Goal: Information Seeking & Learning: Learn about a topic

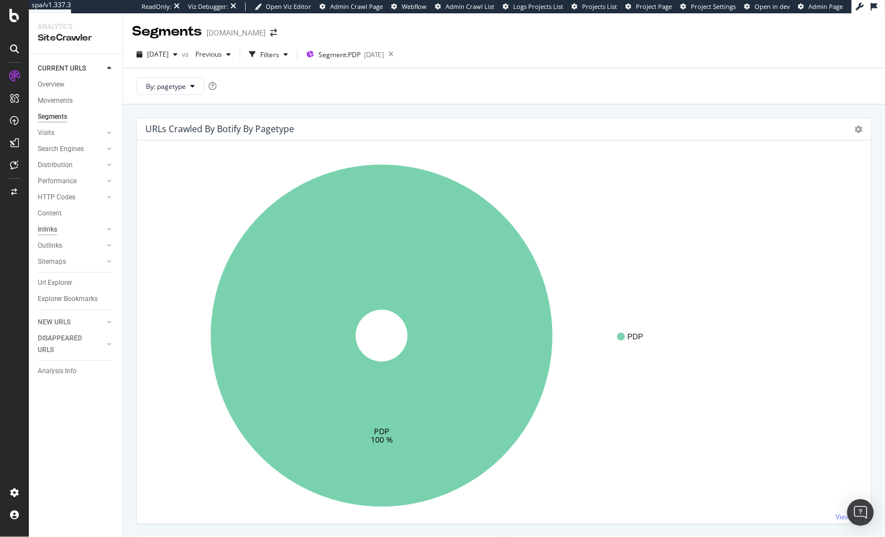
click at [44, 229] on div "Inlinks" at bounding box center [47, 230] width 19 height 12
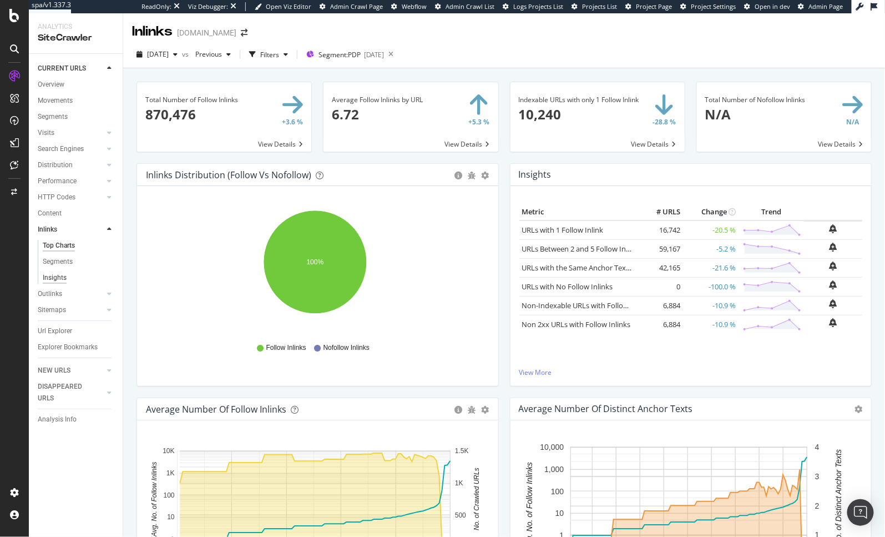
click at [58, 276] on div "Insights" at bounding box center [55, 278] width 24 height 12
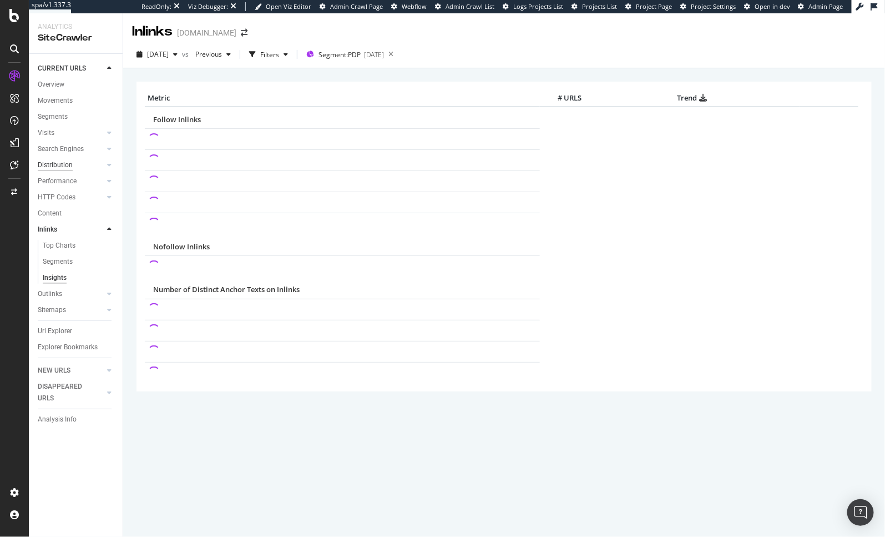
click at [60, 165] on div "Distribution" at bounding box center [55, 165] width 35 height 12
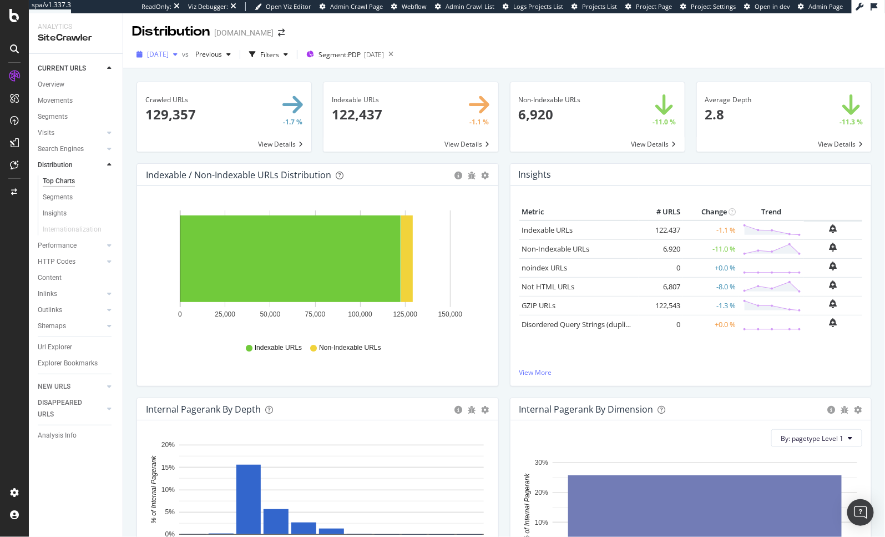
click at [169, 52] on span "[DATE]" at bounding box center [158, 53] width 22 height 9
click at [204, 118] on div "[DATE] 147K URLs" at bounding box center [197, 115] width 99 height 10
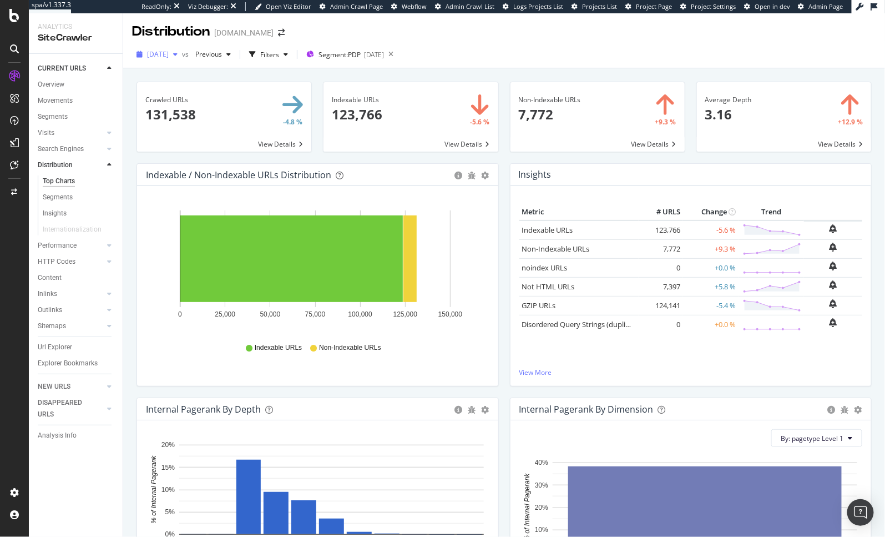
click at [169, 54] on span "[DATE]" at bounding box center [158, 53] width 22 height 9
click at [182, 138] on div "[DATE]" at bounding box center [177, 135] width 59 height 10
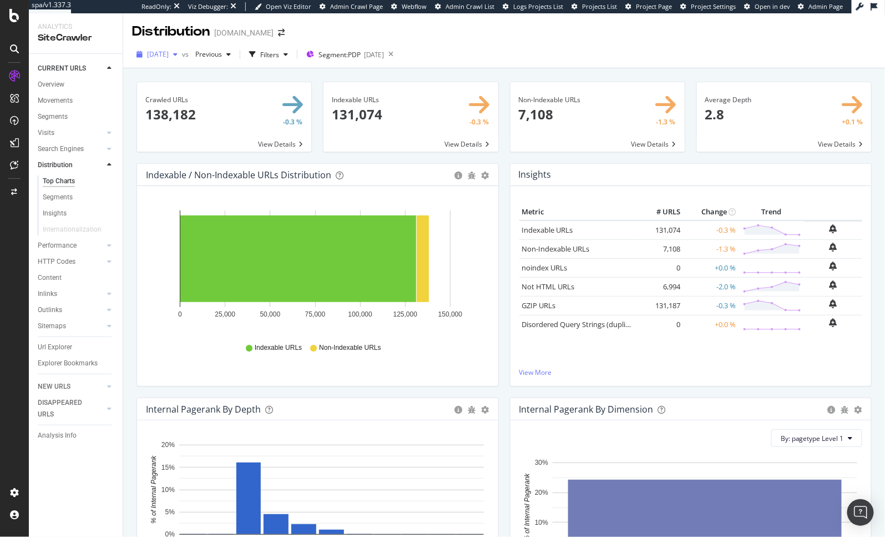
click at [169, 56] on span "[DATE]" at bounding box center [158, 53] width 22 height 9
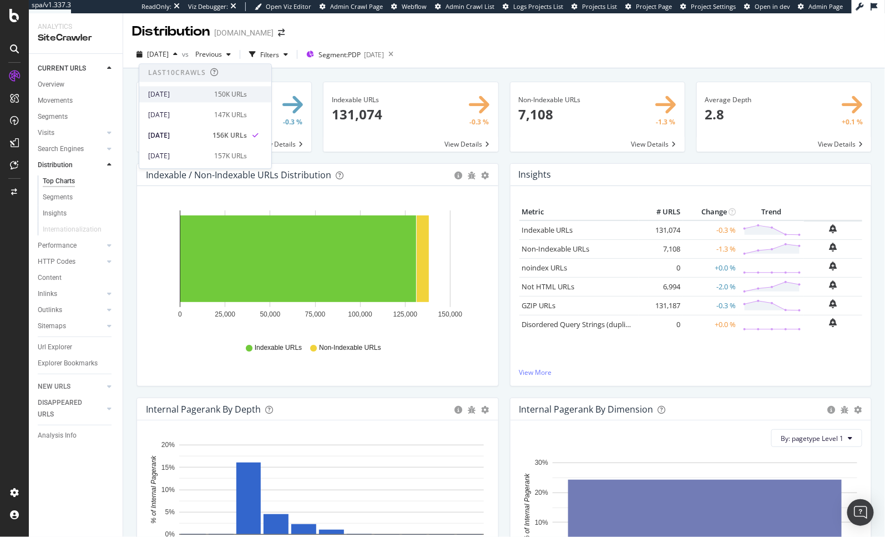
click at [184, 92] on div "[DATE]" at bounding box center [177, 94] width 59 height 10
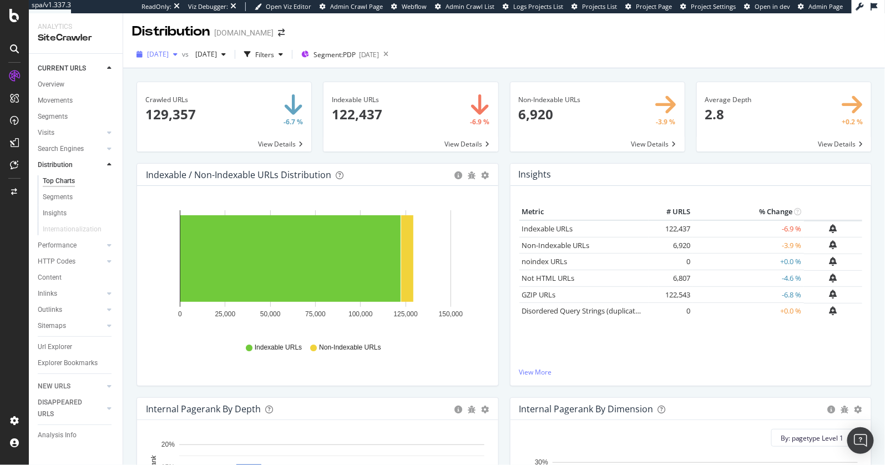
click at [169, 57] on span "[DATE]" at bounding box center [158, 53] width 22 height 9
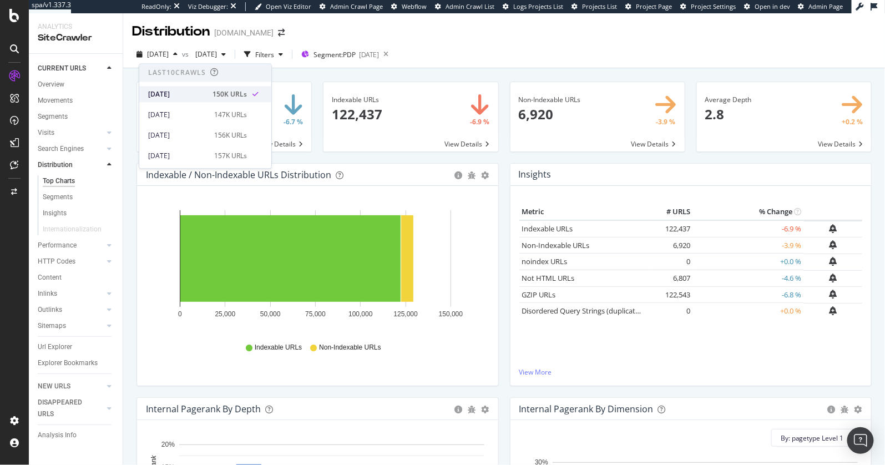
click at [197, 89] on div "[DATE]" at bounding box center [177, 94] width 58 height 10
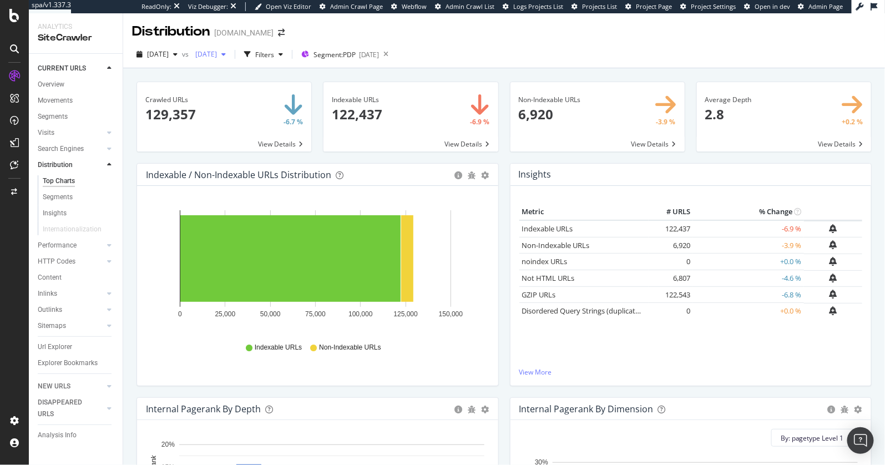
click at [217, 57] on span "[DATE]" at bounding box center [204, 53] width 26 height 9
click at [488, 189] on div "Hold CMD (⌘) while clicking to filter the report. 0 25,000 50,000 75,000 100,00…" at bounding box center [317, 286] width 361 height 200
click at [52, 295] on div "Inlinks" at bounding box center [47, 294] width 19 height 12
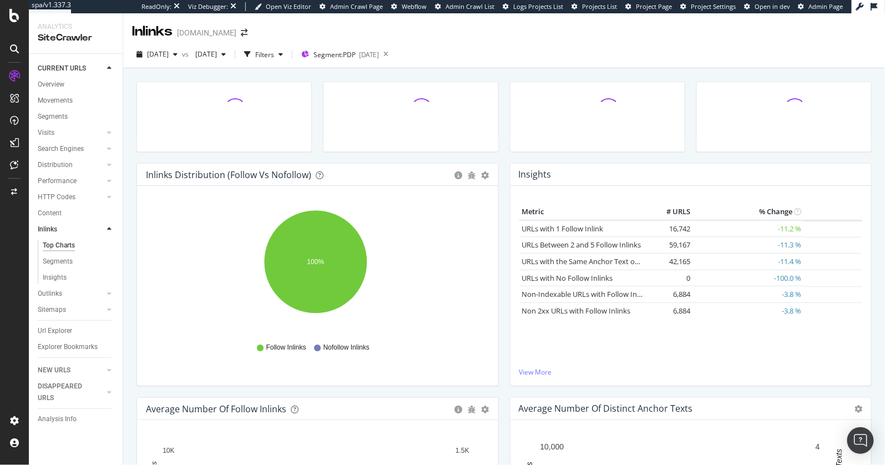
scroll to position [208, 0]
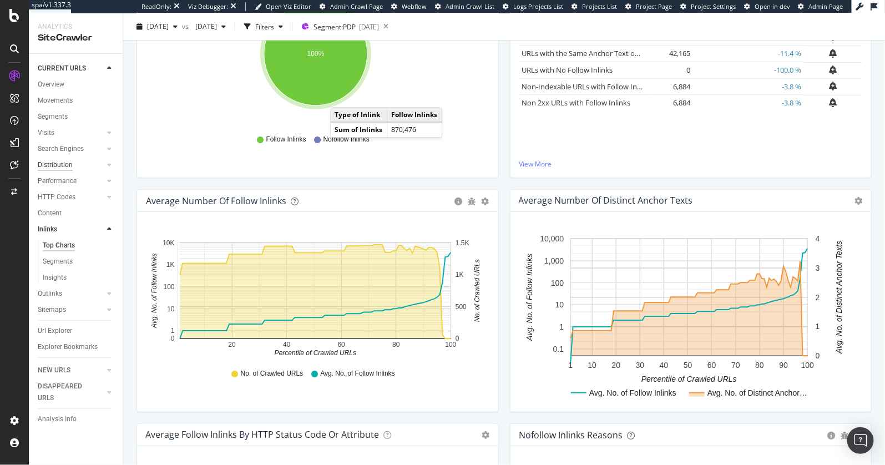
click at [57, 164] on div "Distribution" at bounding box center [55, 165] width 35 height 12
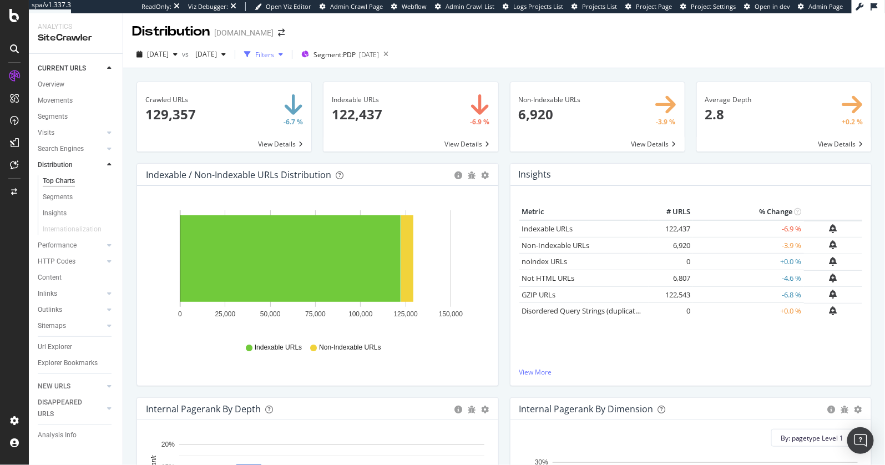
click at [274, 53] on div "Filters" at bounding box center [264, 54] width 19 height 9
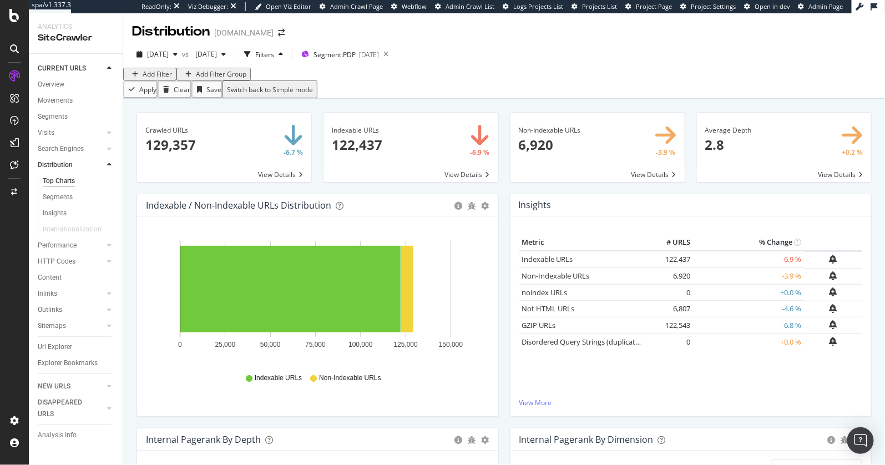
click at [156, 79] on div "Add Filter" at bounding box center [157, 73] width 29 height 9
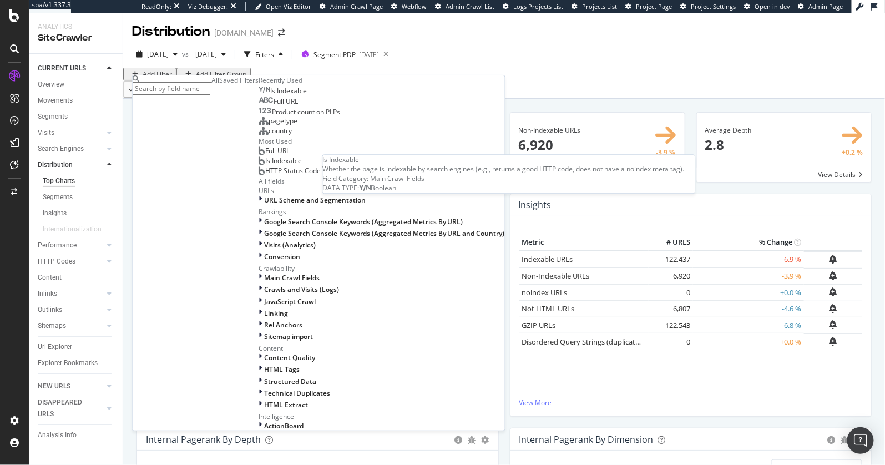
click at [270, 95] on span "Is Indexable" at bounding box center [288, 90] width 37 height 9
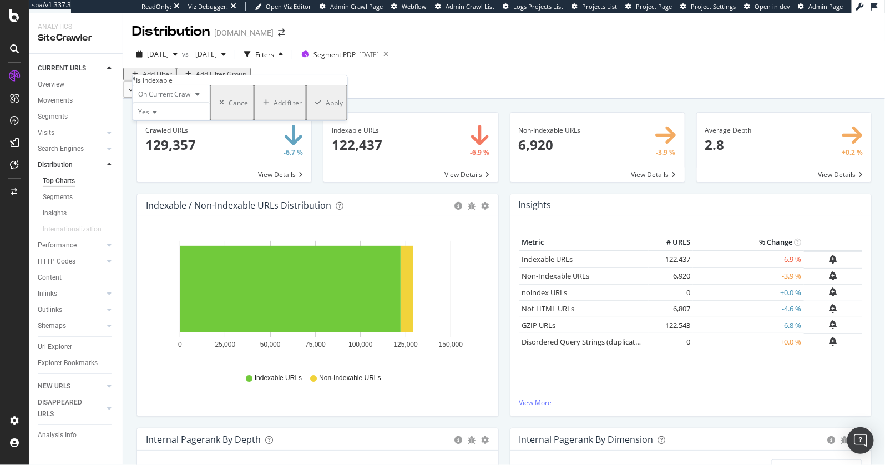
click at [326, 108] on div "Apply" at bounding box center [334, 102] width 17 height 9
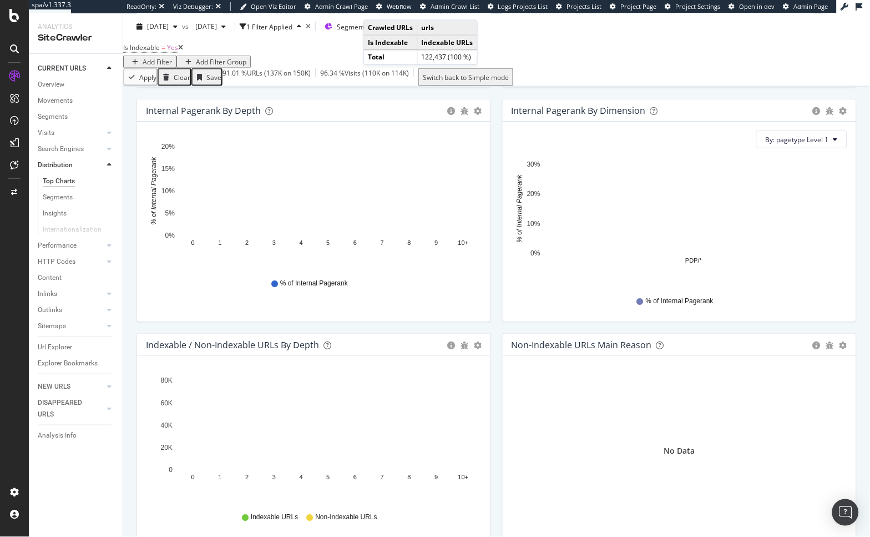
scroll to position [362, 0]
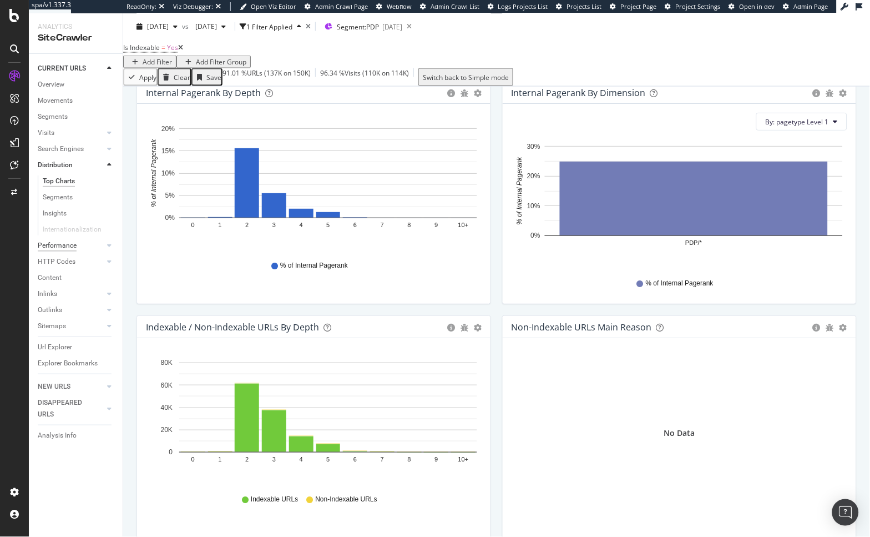
click at [47, 244] on div "Performance" at bounding box center [57, 246] width 39 height 12
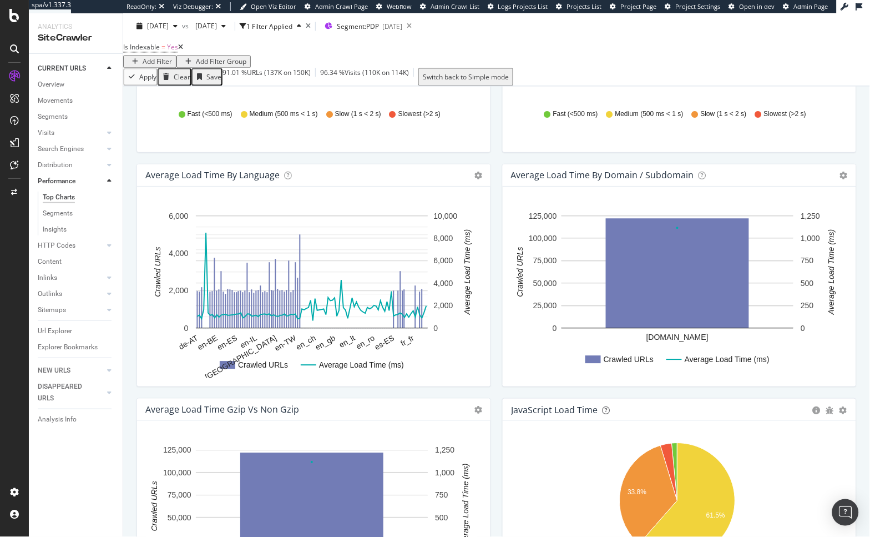
scroll to position [562, 0]
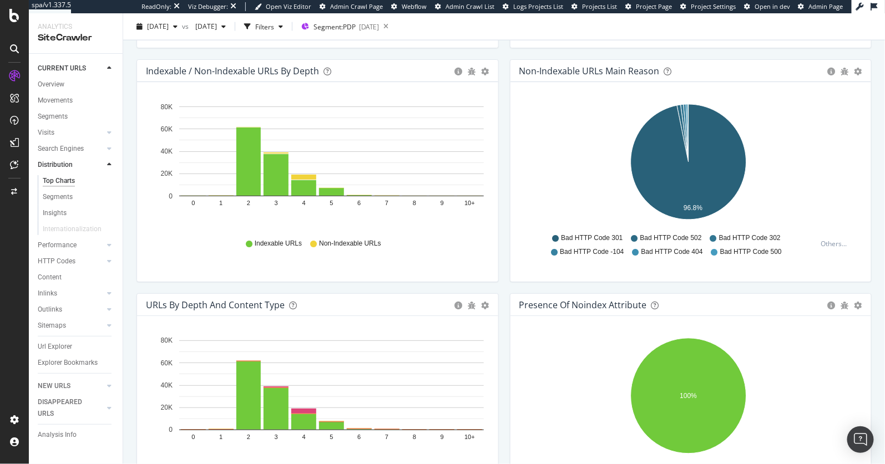
scroll to position [574, 0]
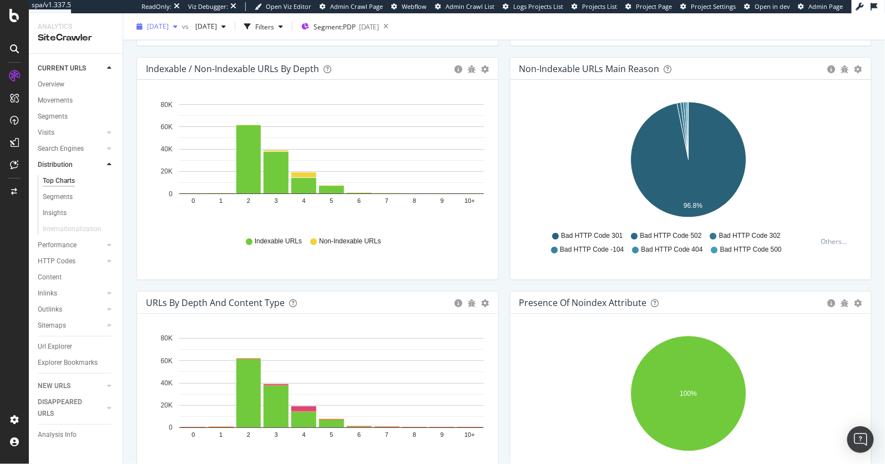
click at [169, 26] on span "[DATE]" at bounding box center [158, 26] width 22 height 9
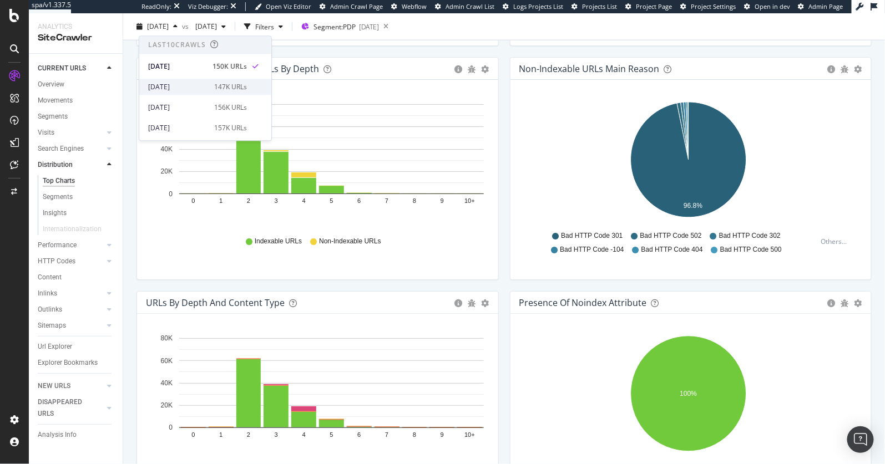
click at [186, 92] on div "[DATE]" at bounding box center [177, 87] width 59 height 10
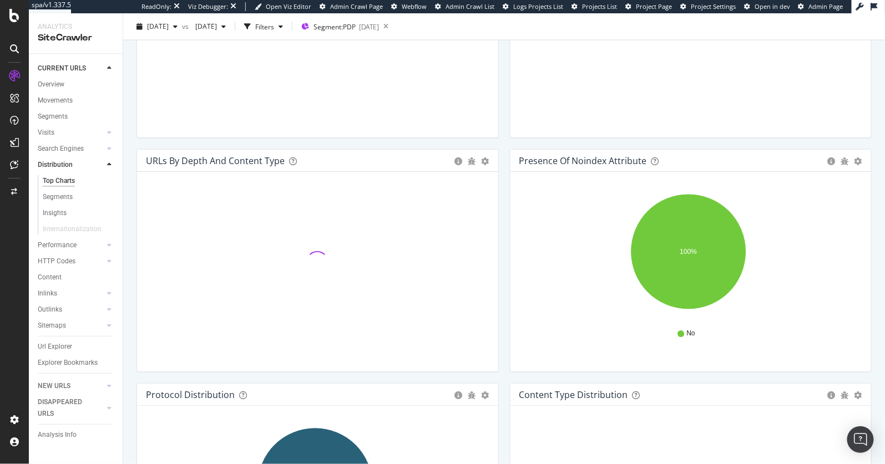
scroll to position [738, 0]
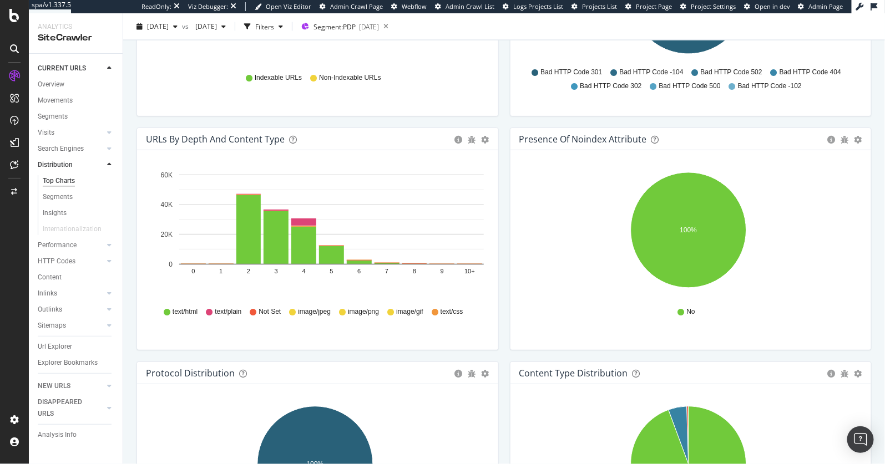
click at [286, 275] on icon "0 1 2 3 4 5 6 7 8 9 10+ 0 20K 40K 60K" at bounding box center [315, 232] width 339 height 129
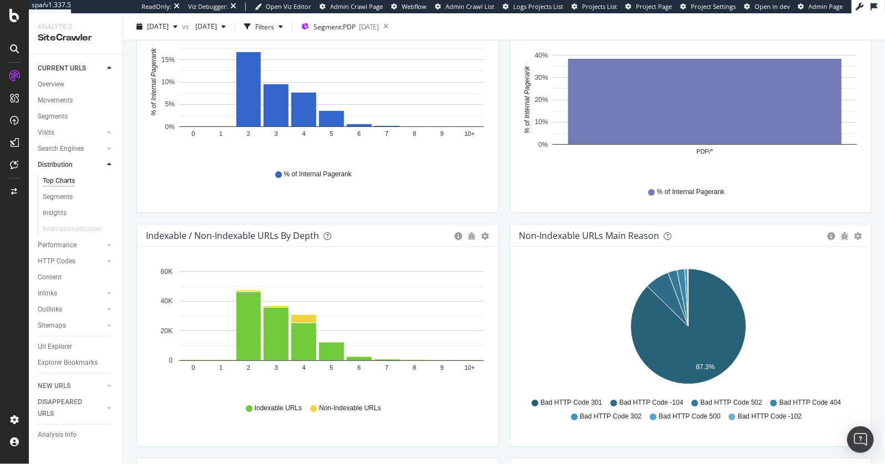
scroll to position [0, 0]
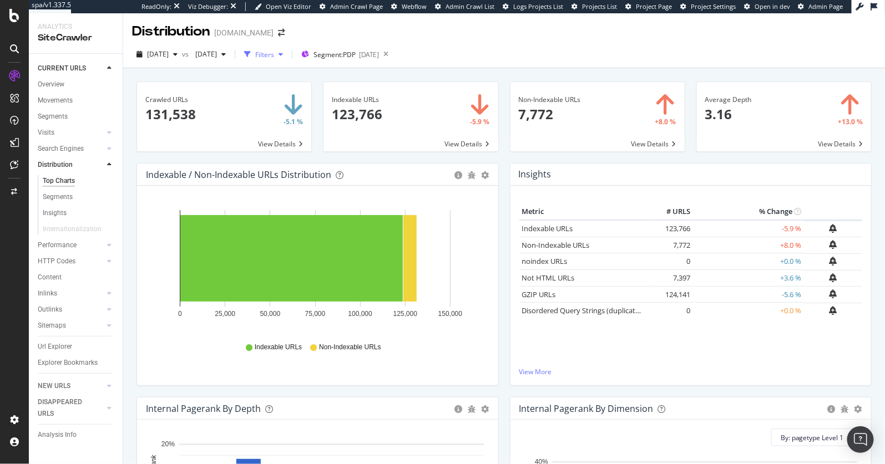
click at [274, 54] on div "Filters" at bounding box center [264, 54] width 19 height 9
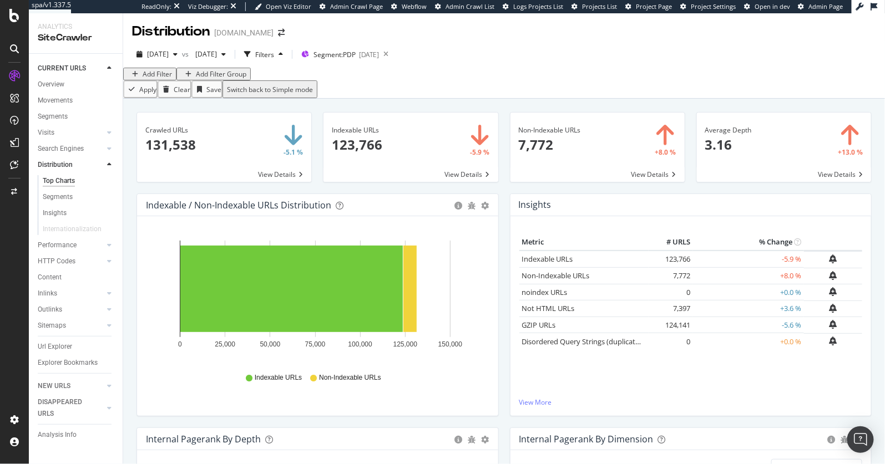
click at [153, 79] on div "Add Filter" at bounding box center [157, 73] width 29 height 9
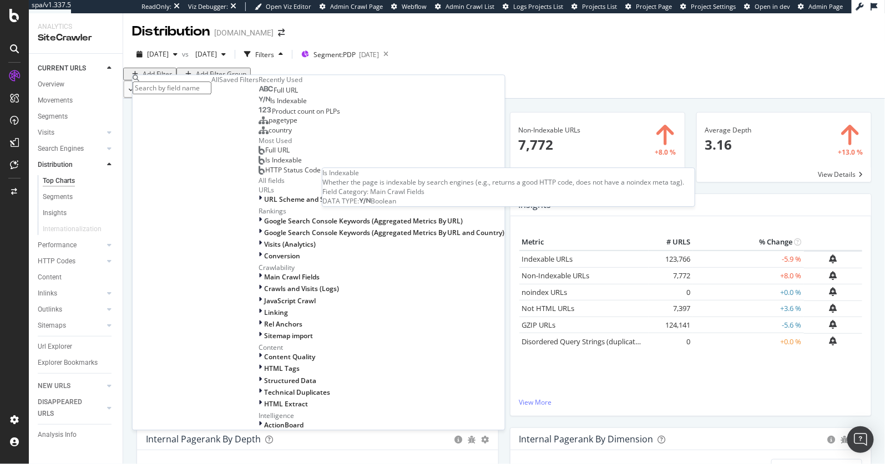
click at [270, 106] on span "Is Indexable" at bounding box center [288, 101] width 37 height 9
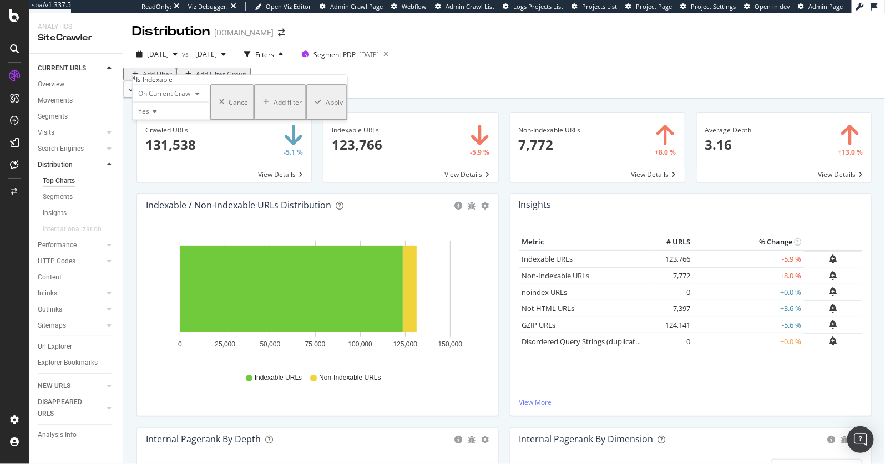
click at [315, 106] on icon "button" at bounding box center [318, 102] width 6 height 7
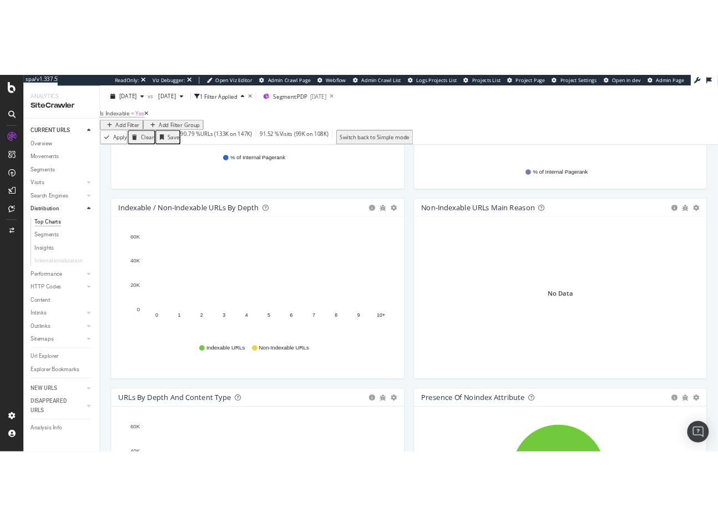
scroll to position [527, 0]
